Goal: Find specific page/section: Find specific page/section

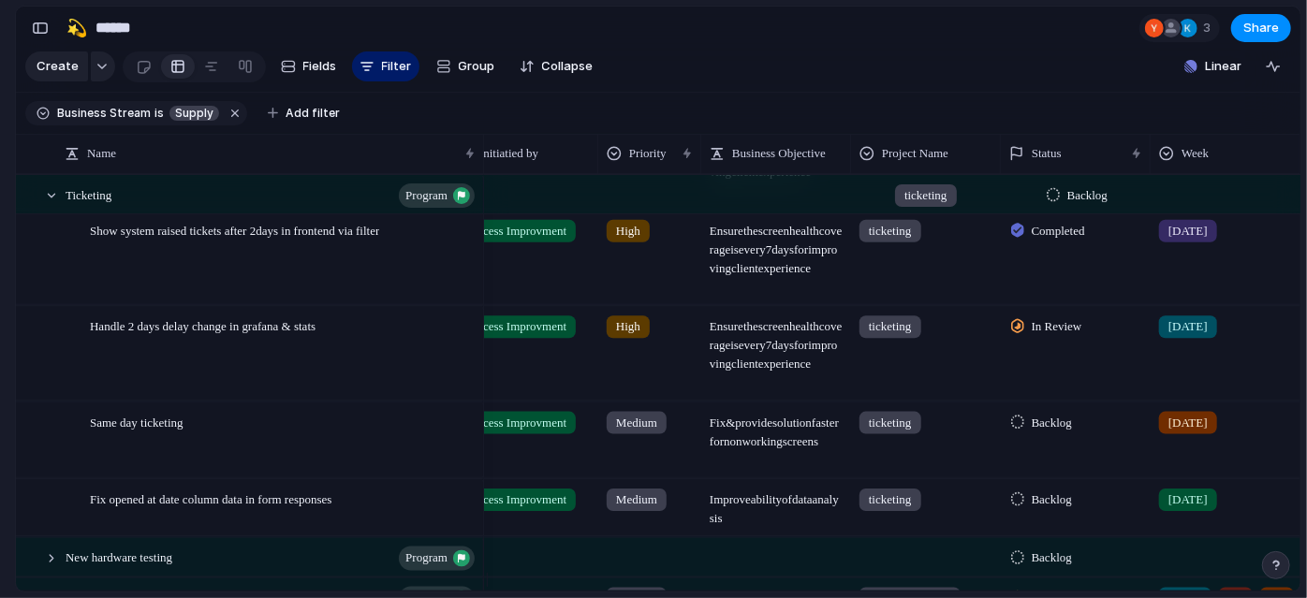
scroll to position [0, 36]
click at [51, 204] on div at bounding box center [51, 195] width 17 height 17
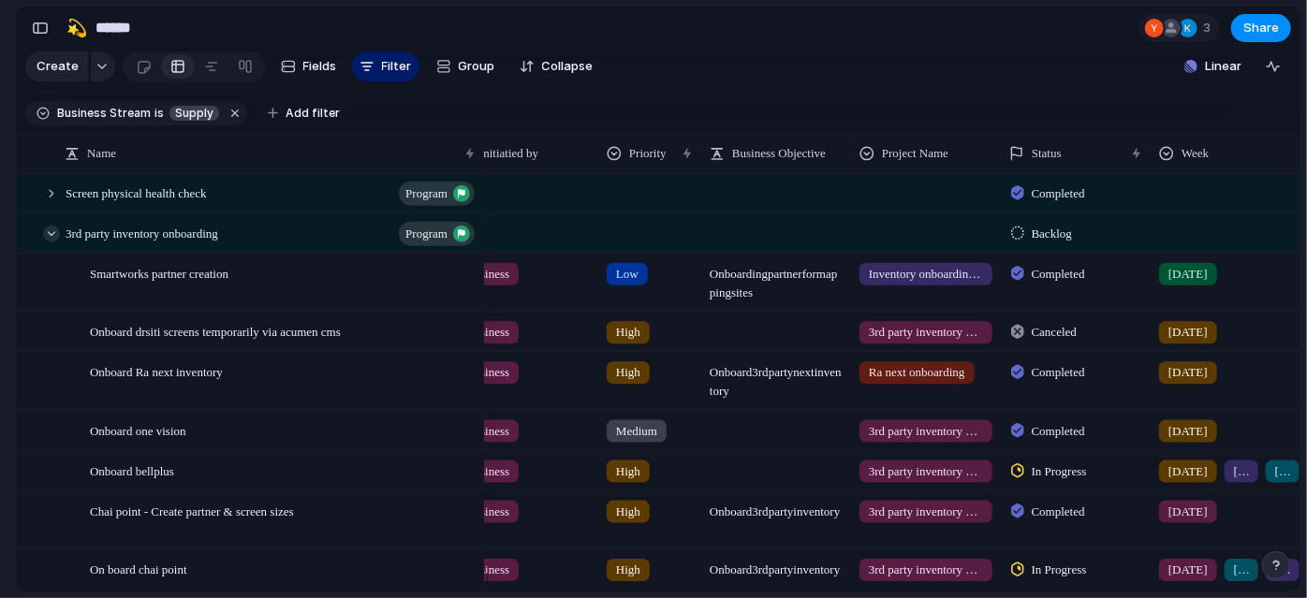
click at [49, 241] on div at bounding box center [51, 233] width 17 height 17
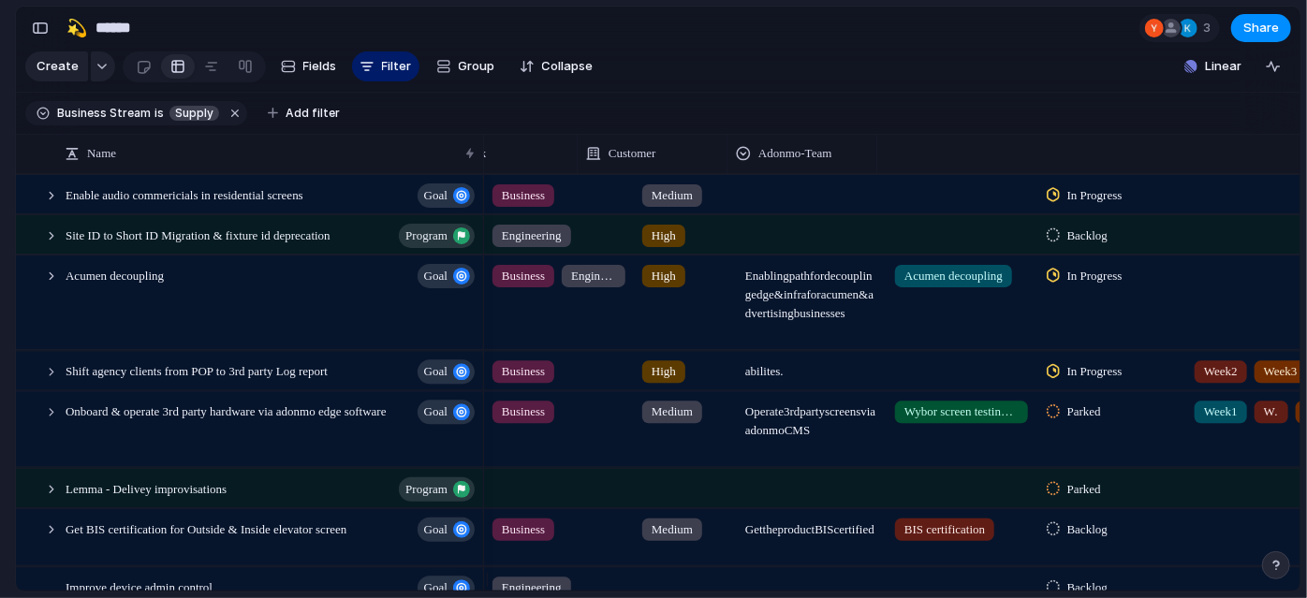
scroll to position [0, 0]
click at [301, 116] on span "Add filter" at bounding box center [312, 113] width 54 height 17
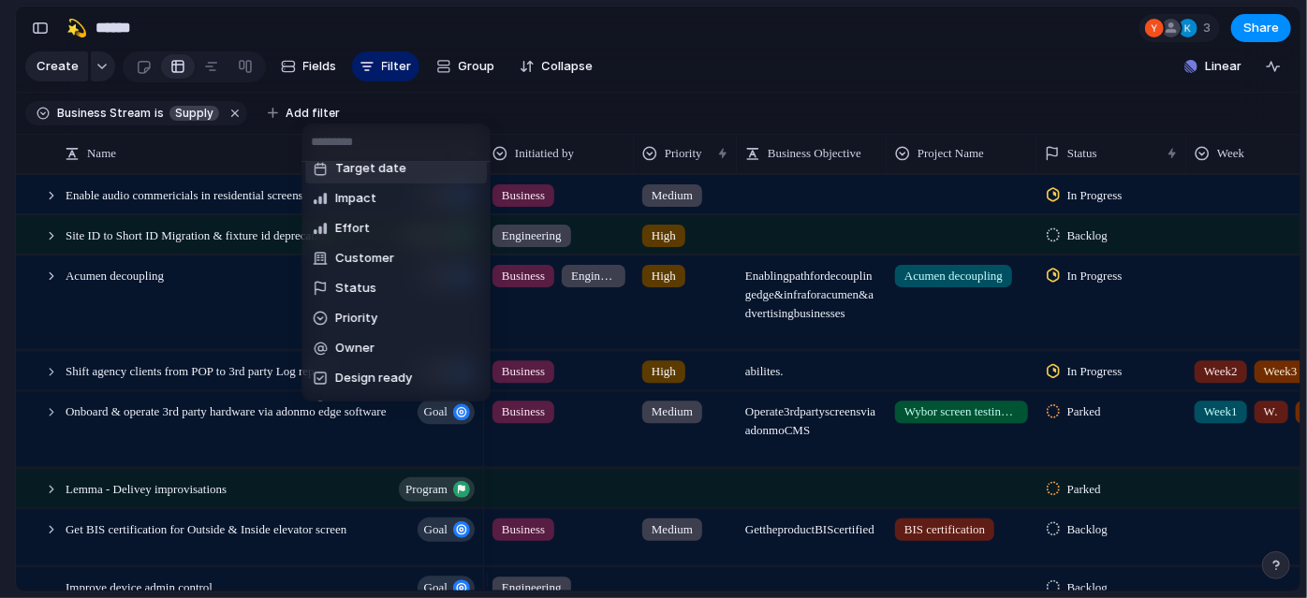
scroll to position [135, 0]
click at [446, 272] on li "Status" at bounding box center [396, 286] width 182 height 30
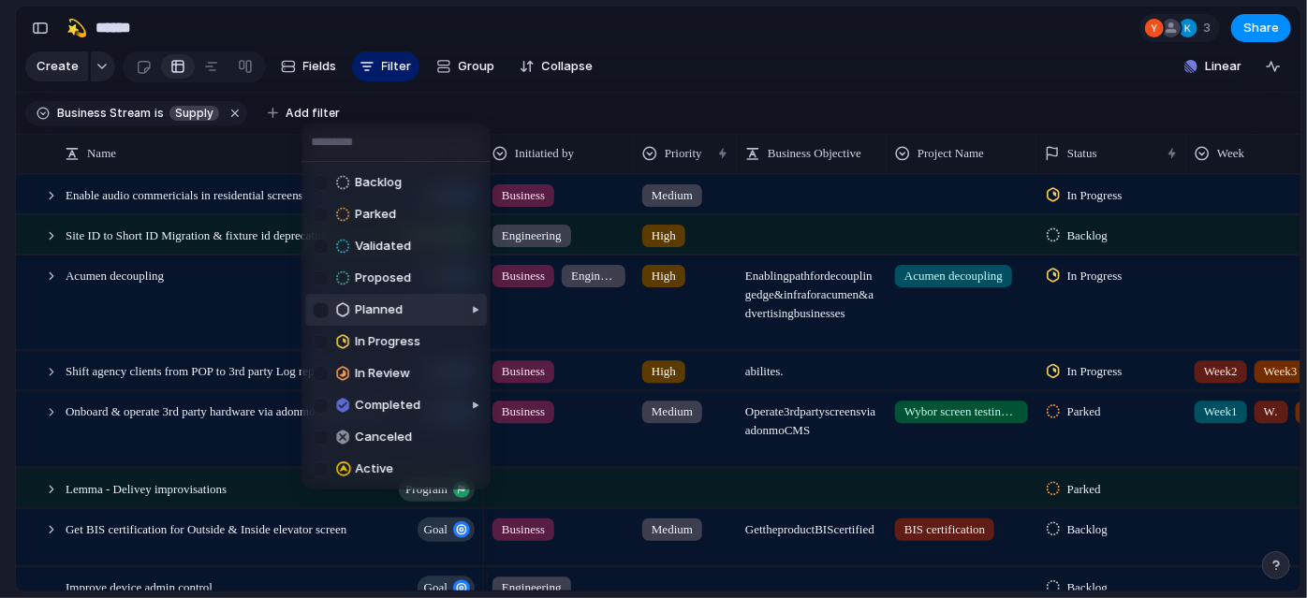
click at [320, 313] on div at bounding box center [321, 310] width 16 height 16
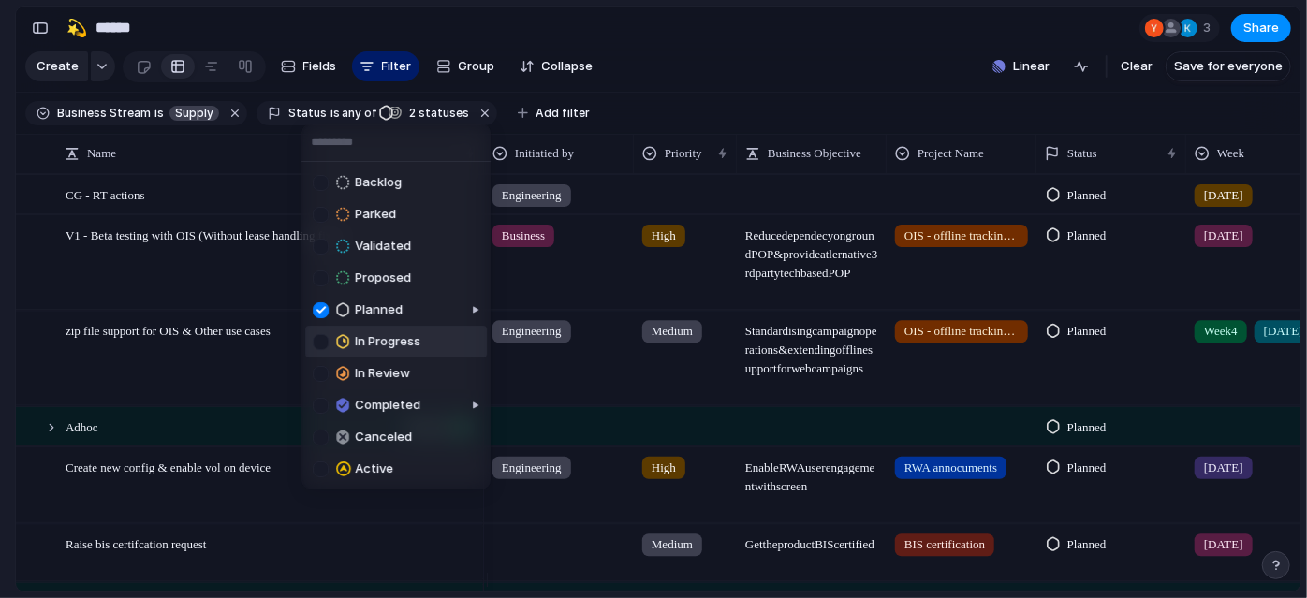
click at [322, 349] on div at bounding box center [321, 342] width 16 height 16
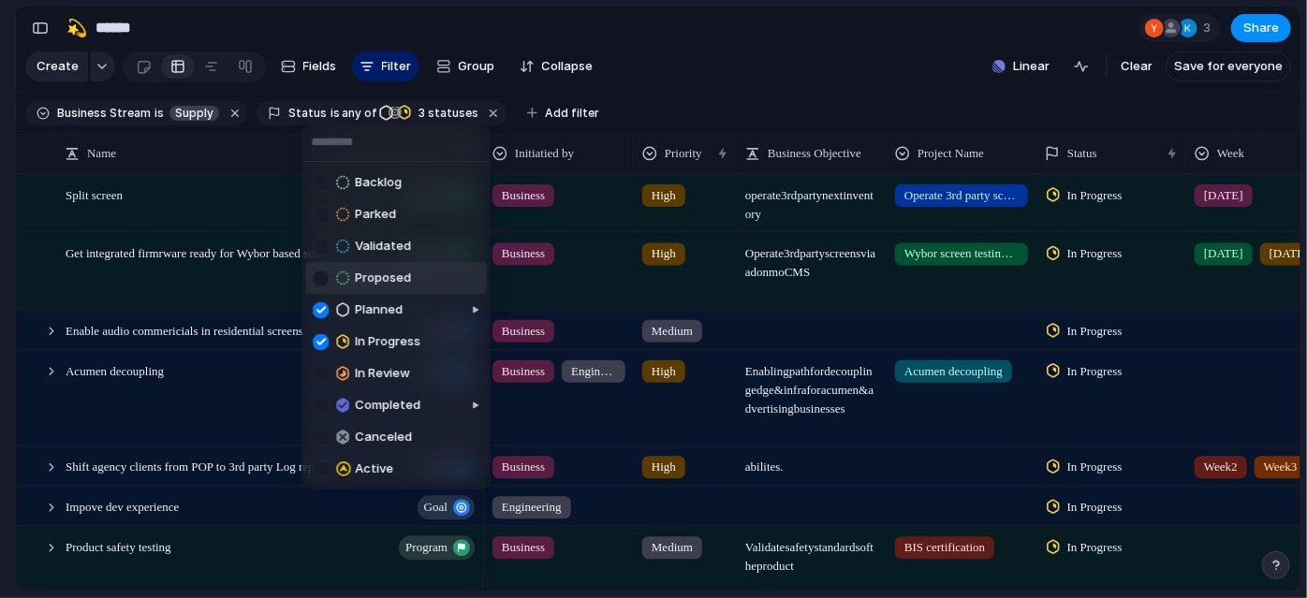
click at [321, 284] on div at bounding box center [321, 278] width 16 height 16
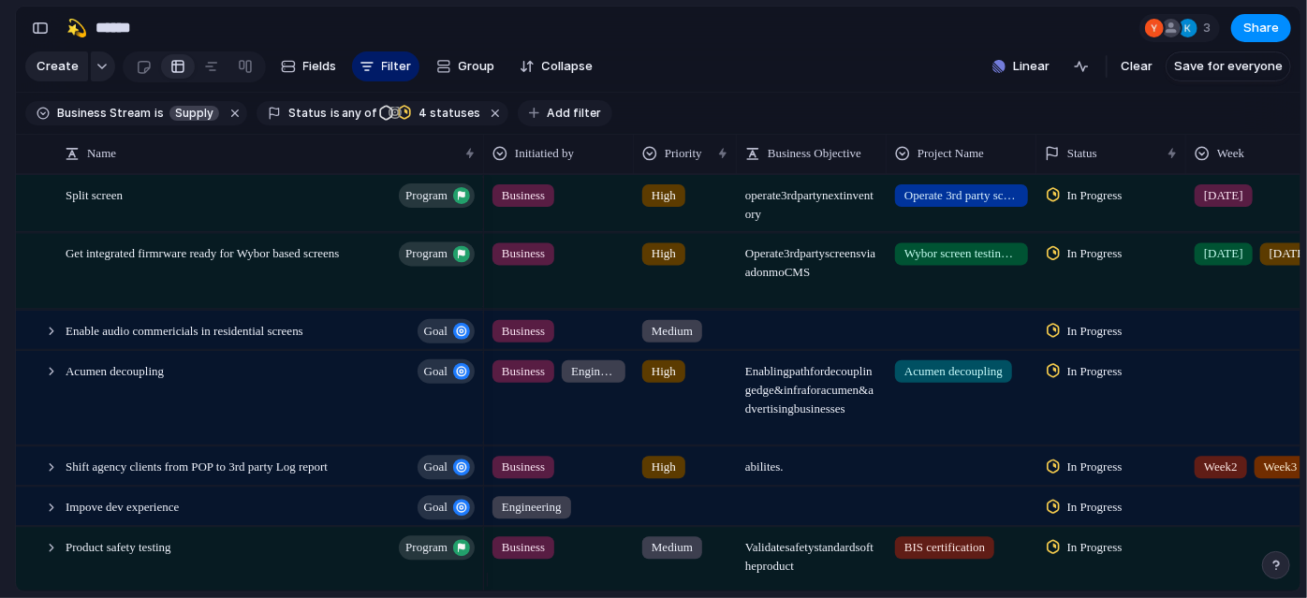
click at [555, 122] on span "Add filter" at bounding box center [574, 113] width 54 height 17
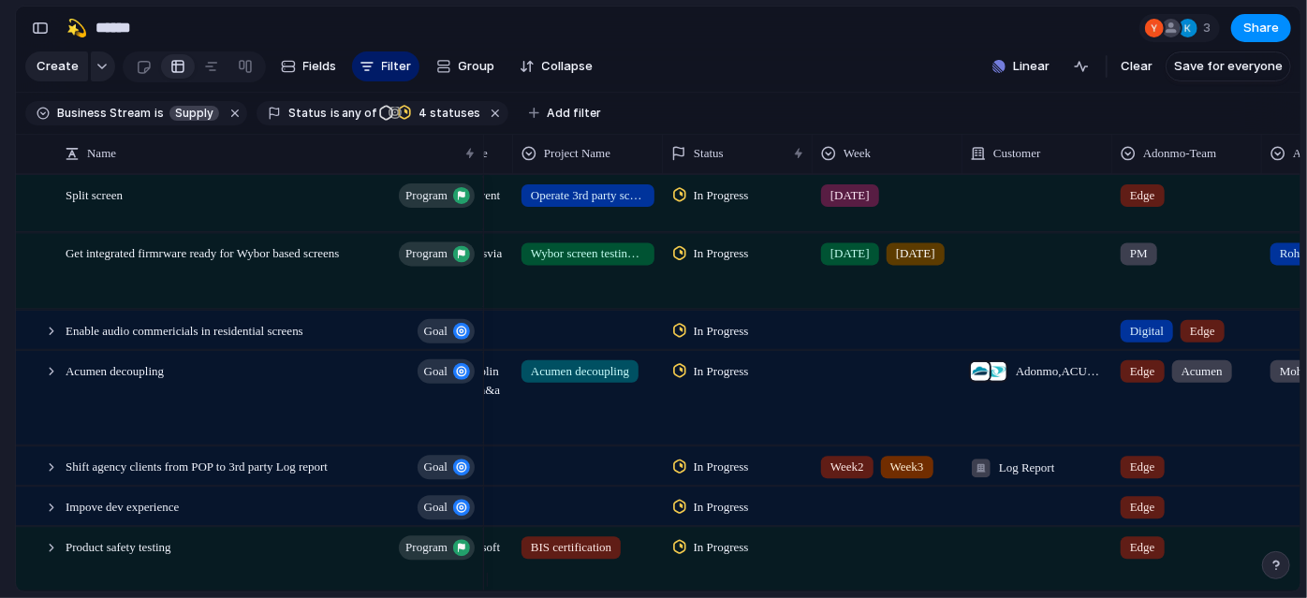
scroll to position [0, 541]
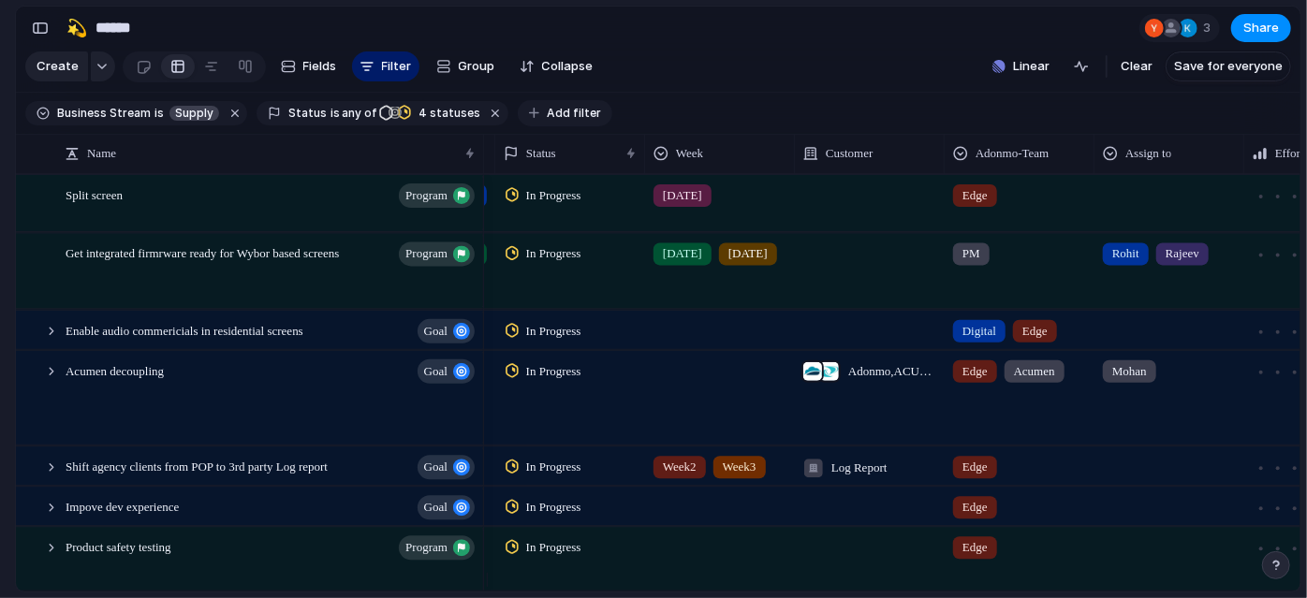
click at [547, 122] on span "Add filter" at bounding box center [574, 113] width 54 height 17
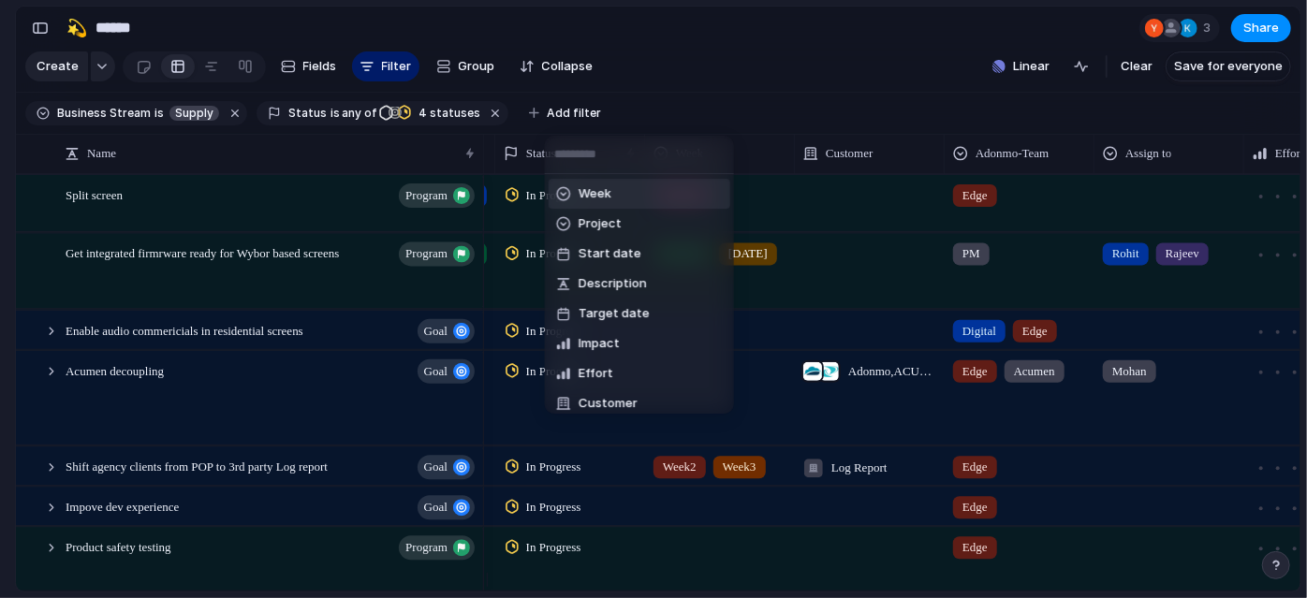
click at [573, 193] on div "Week" at bounding box center [583, 193] width 55 height 19
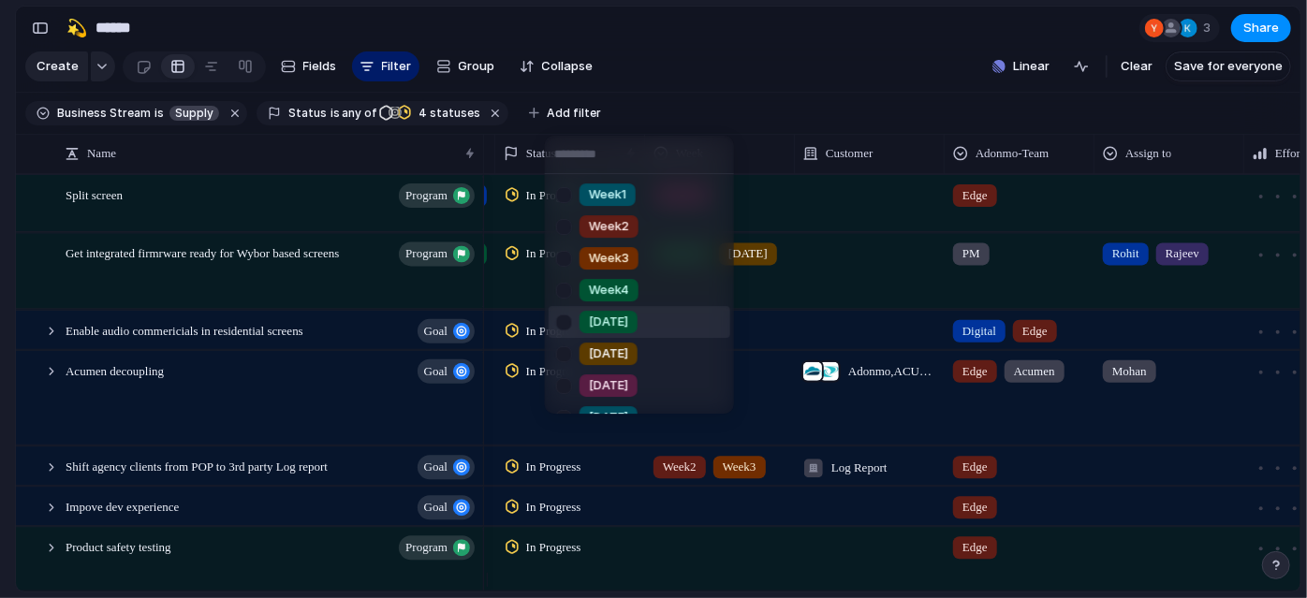
scroll to position [182, 0]
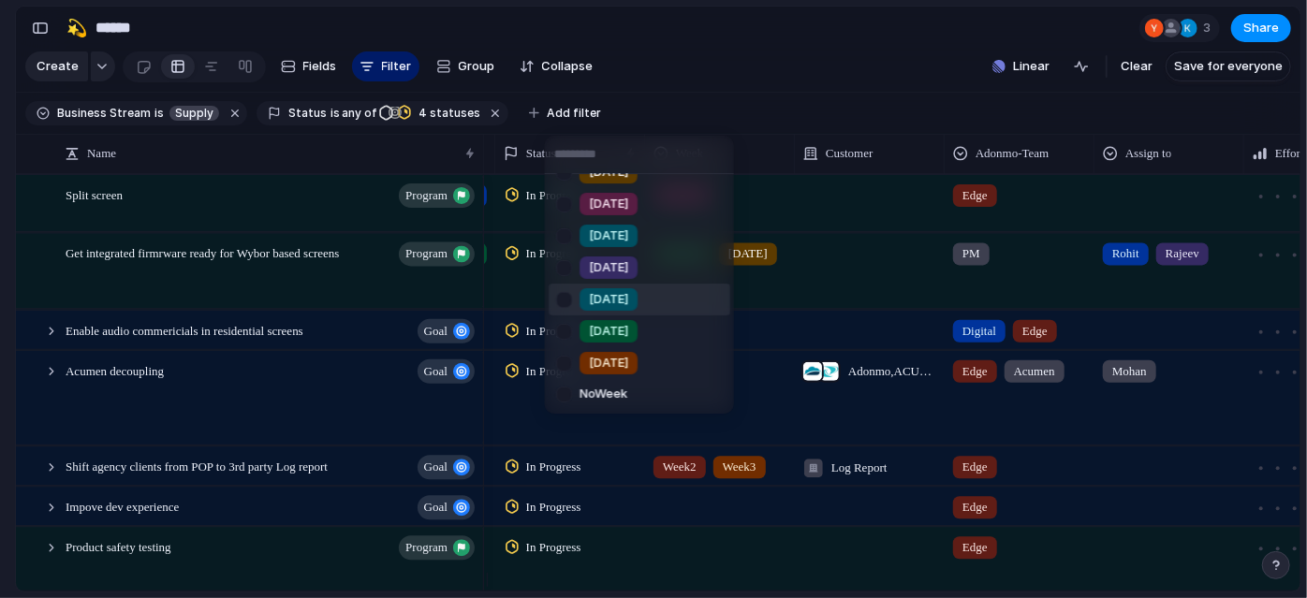
click at [568, 304] on div at bounding box center [564, 300] width 33 height 33
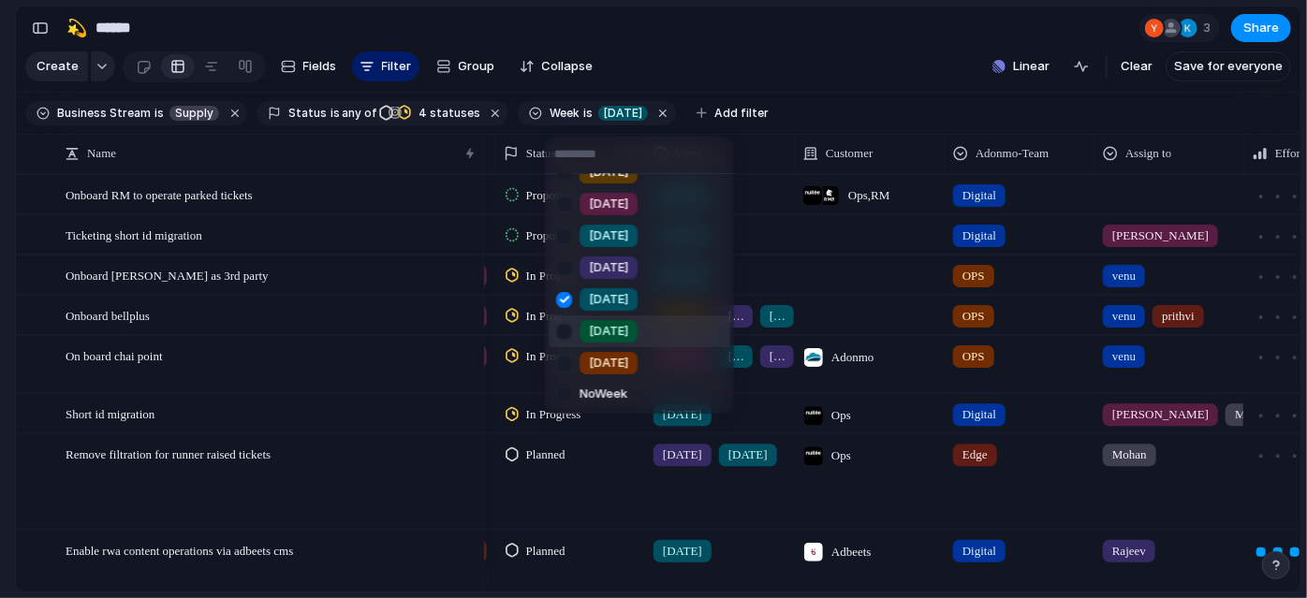
click at [566, 322] on div at bounding box center [564, 331] width 33 height 33
click at [561, 272] on div at bounding box center [564, 268] width 33 height 33
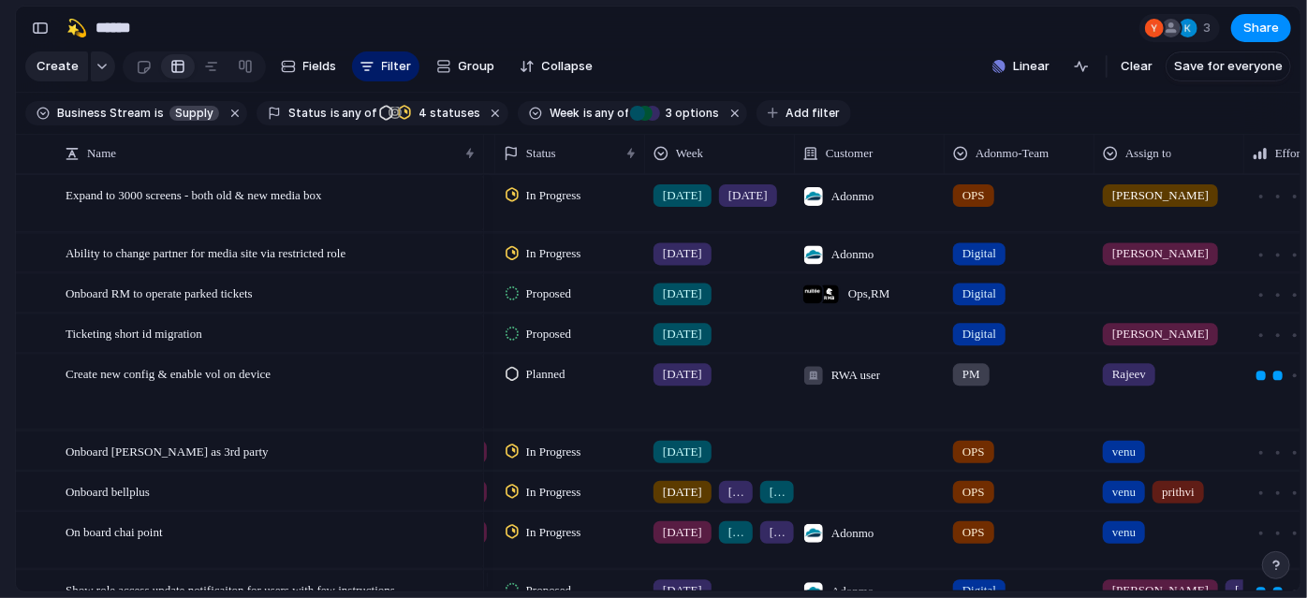
drag, startPoint x: 783, startPoint y: 108, endPoint x: 794, endPoint y: 116, distance: 13.3
click at [794, 116] on div "Business Stream is Supply Status is any of Planned Planned In Progress Proposed…" at bounding box center [437, 113] width 825 height 34
click at [794, 116] on span "Add filter" at bounding box center [812, 113] width 54 height 17
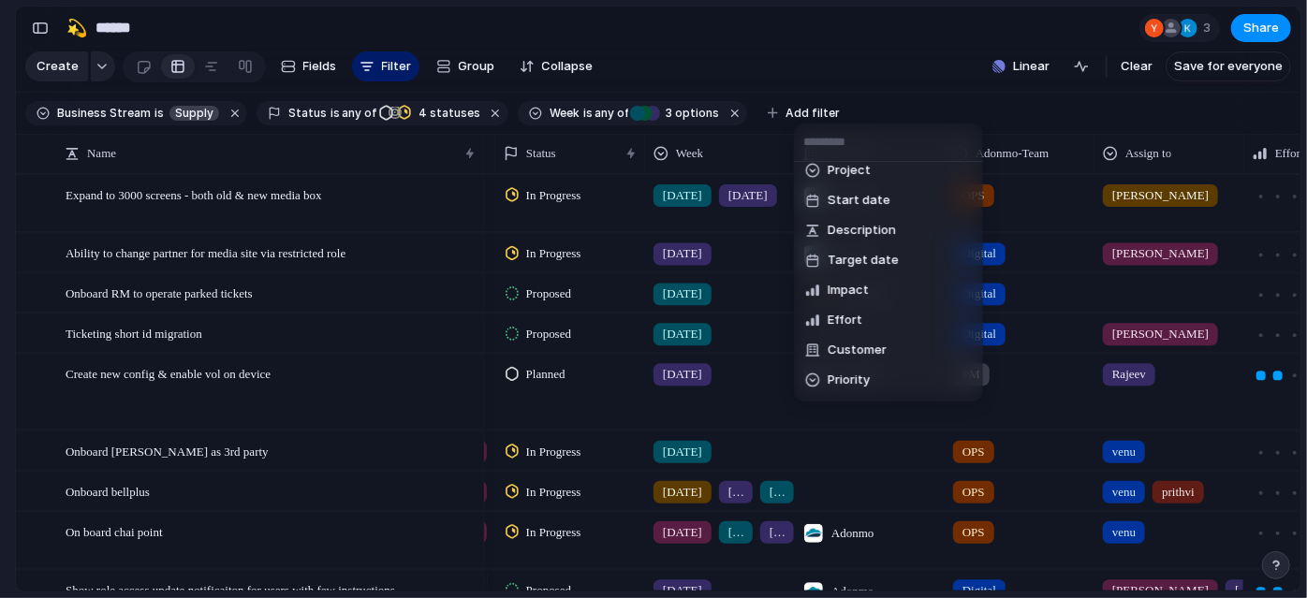
scroll to position [0, 0]
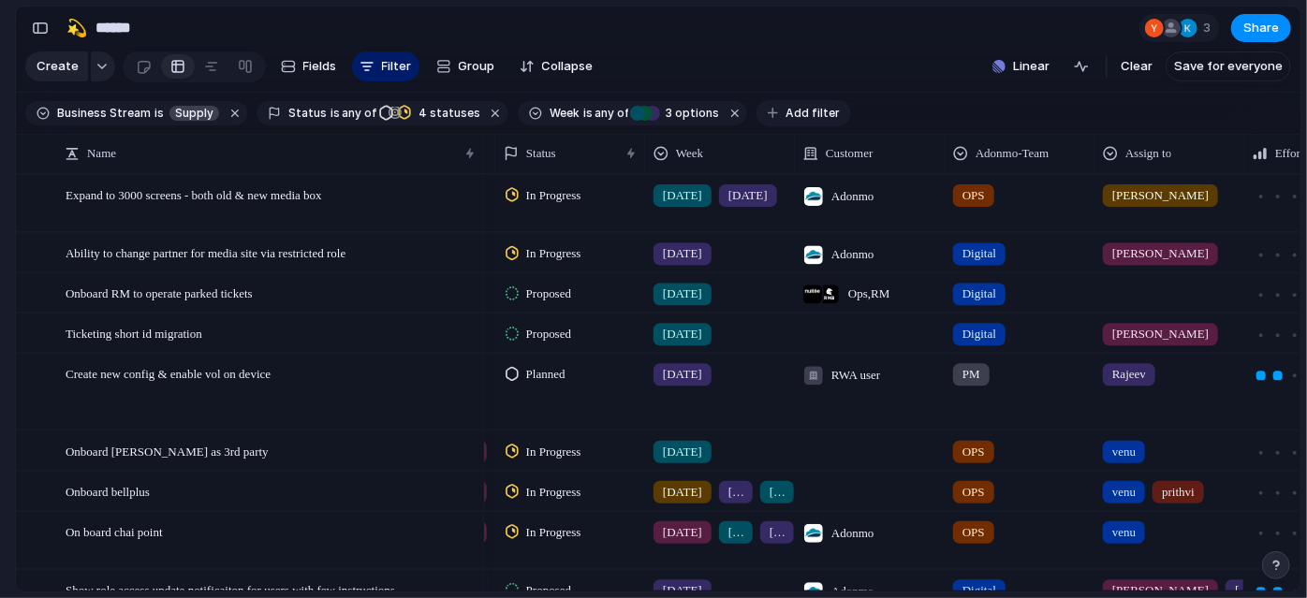
click at [809, 121] on span "Add filter" at bounding box center [812, 113] width 54 height 17
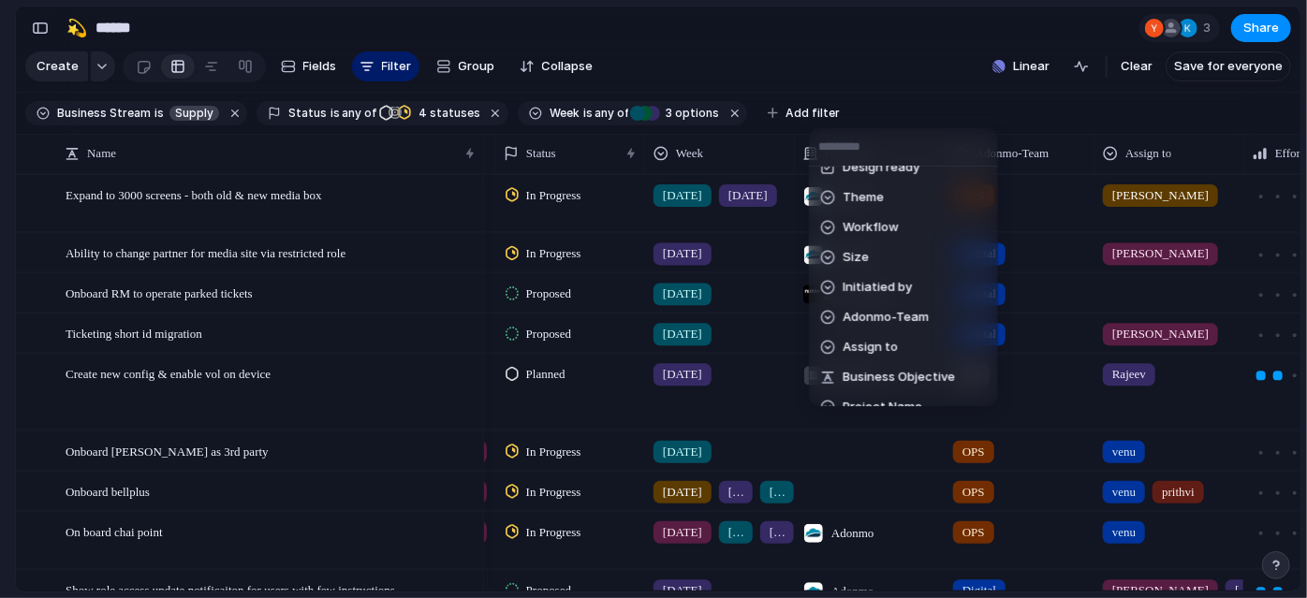
scroll to position [294, 0]
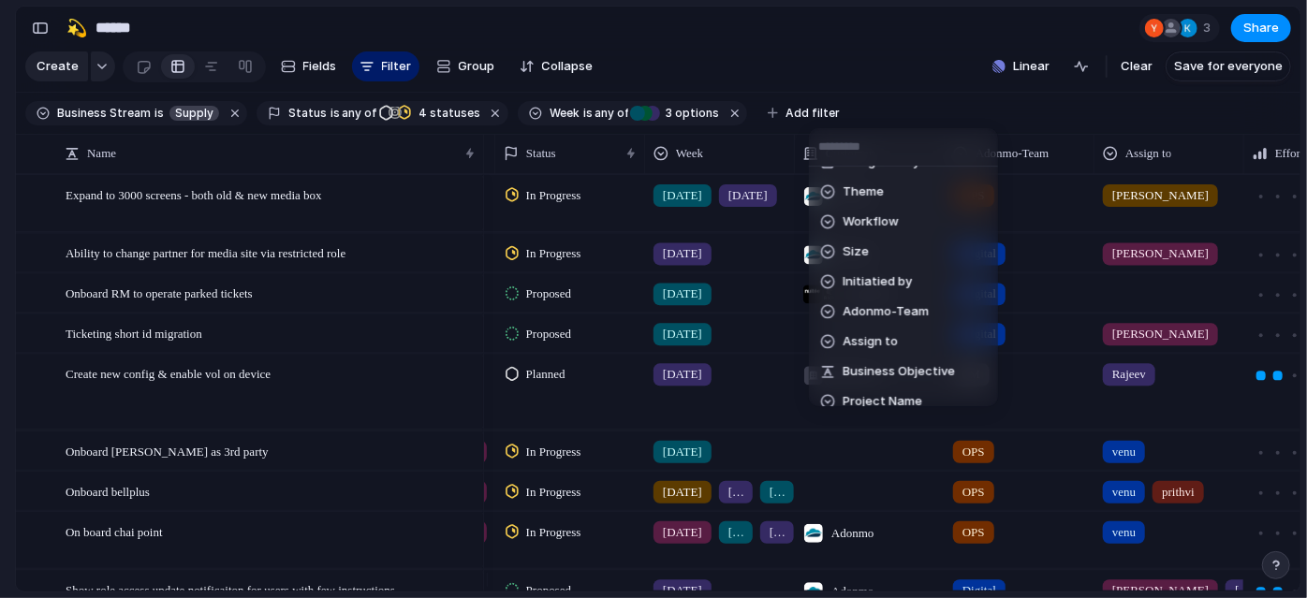
click at [835, 316] on div "Adonmo-Team" at bounding box center [874, 311] width 109 height 19
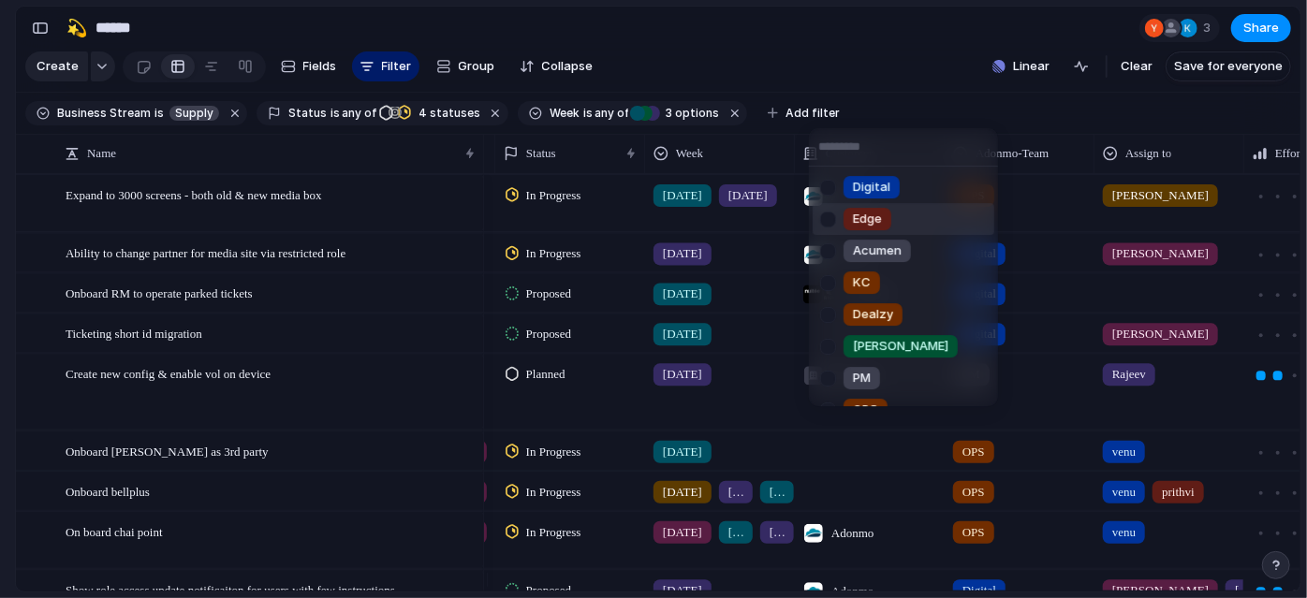
click at [882, 224] on span "Edge" at bounding box center [867, 219] width 29 height 19
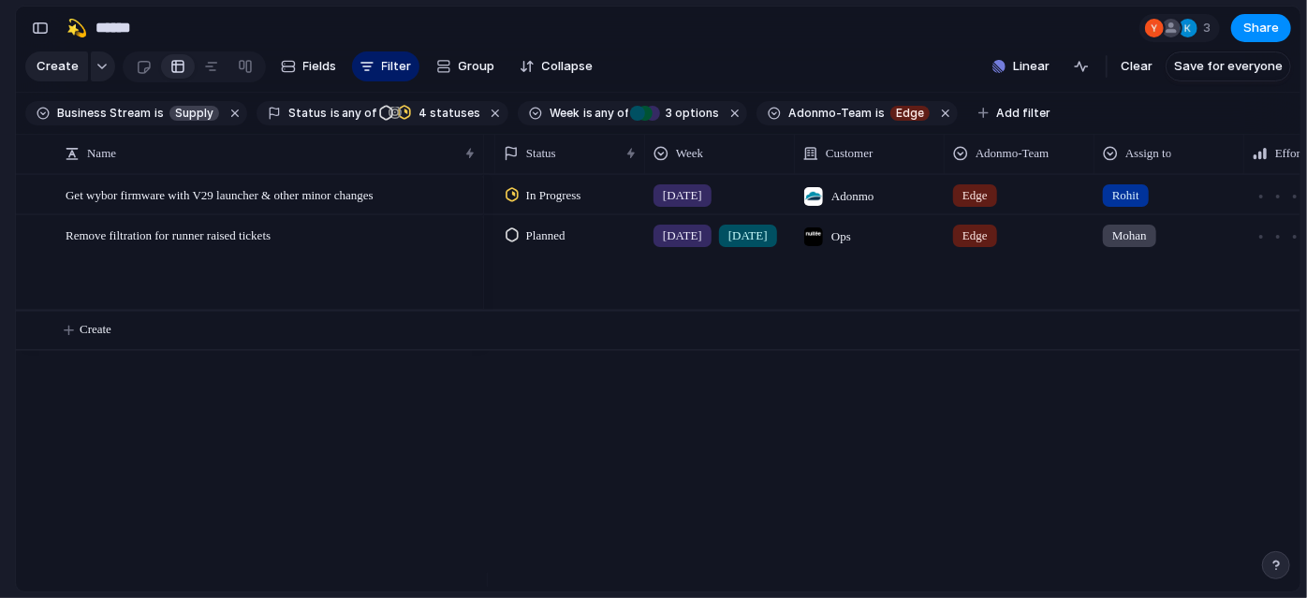
click at [811, 71] on section "Create Fields Filter Group Zoom Collapse Linear Clear Save for everyone" at bounding box center [658, 70] width 1284 height 45
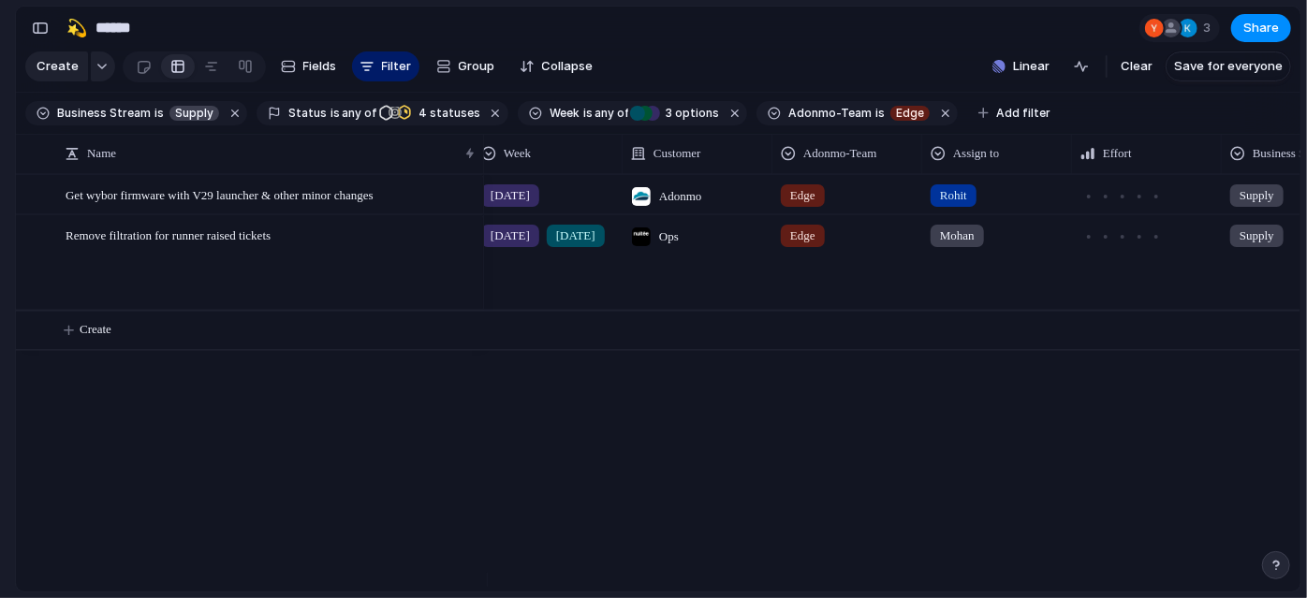
scroll to position [0, 715]
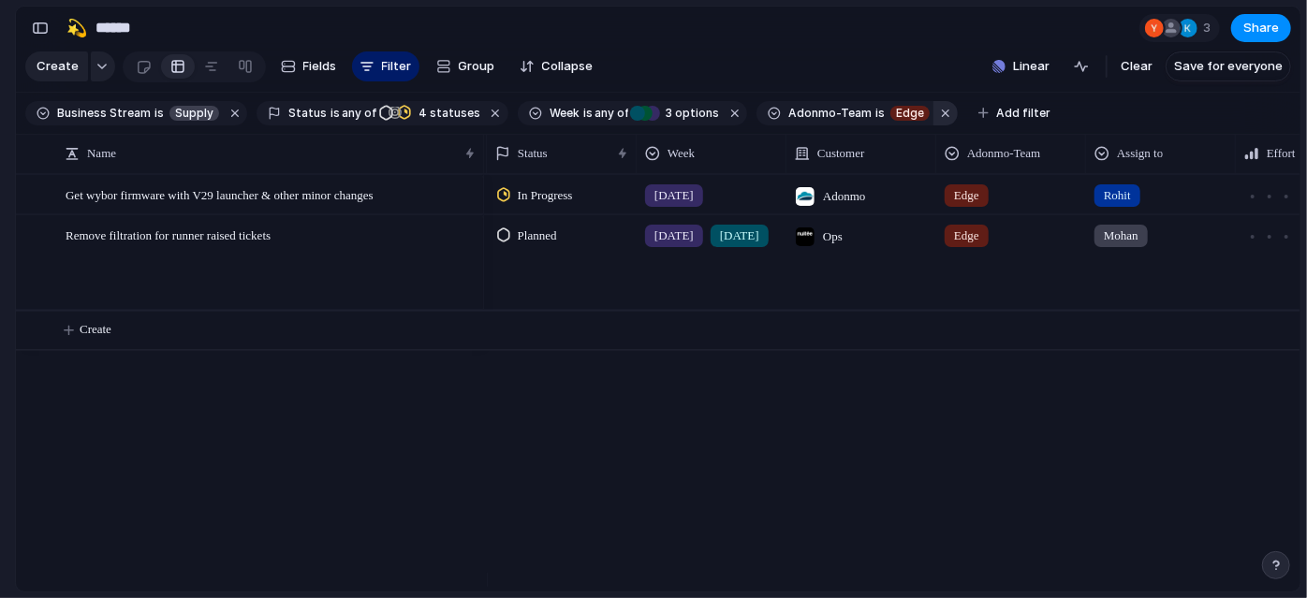
click at [933, 120] on button "button" at bounding box center [945, 113] width 24 height 24
